Goal: Task Accomplishment & Management: Manage account settings

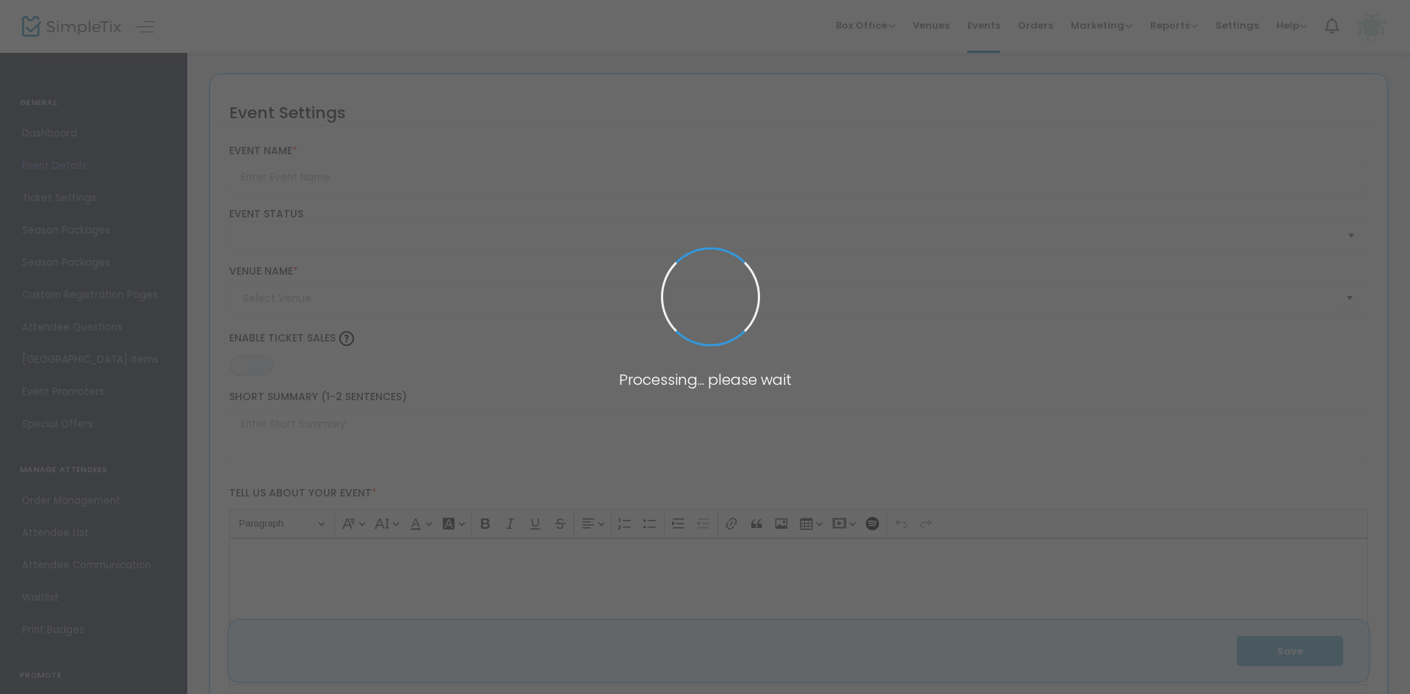
type input "Temple [GEOGRAPHIC_DATA] 5786/2025 High Holy Days - [GEOGRAPHIC_DATA]/[GEOGRAPH…"
type textarea "Reawaken your spirit for the High Holy Days with services and programming that …"
type input "Reserve Tickets"
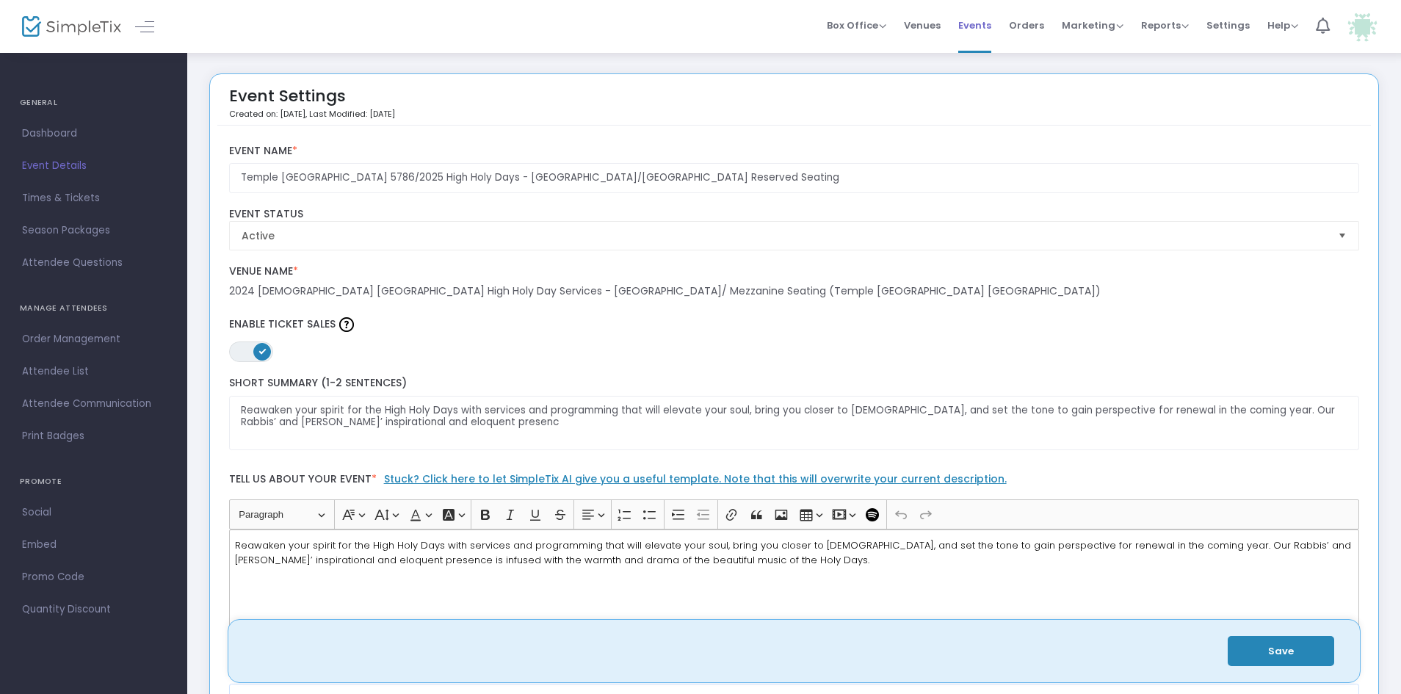
click at [982, 29] on span "Events" at bounding box center [974, 25] width 33 height 37
